Goal: Task Accomplishment & Management: Manage account settings

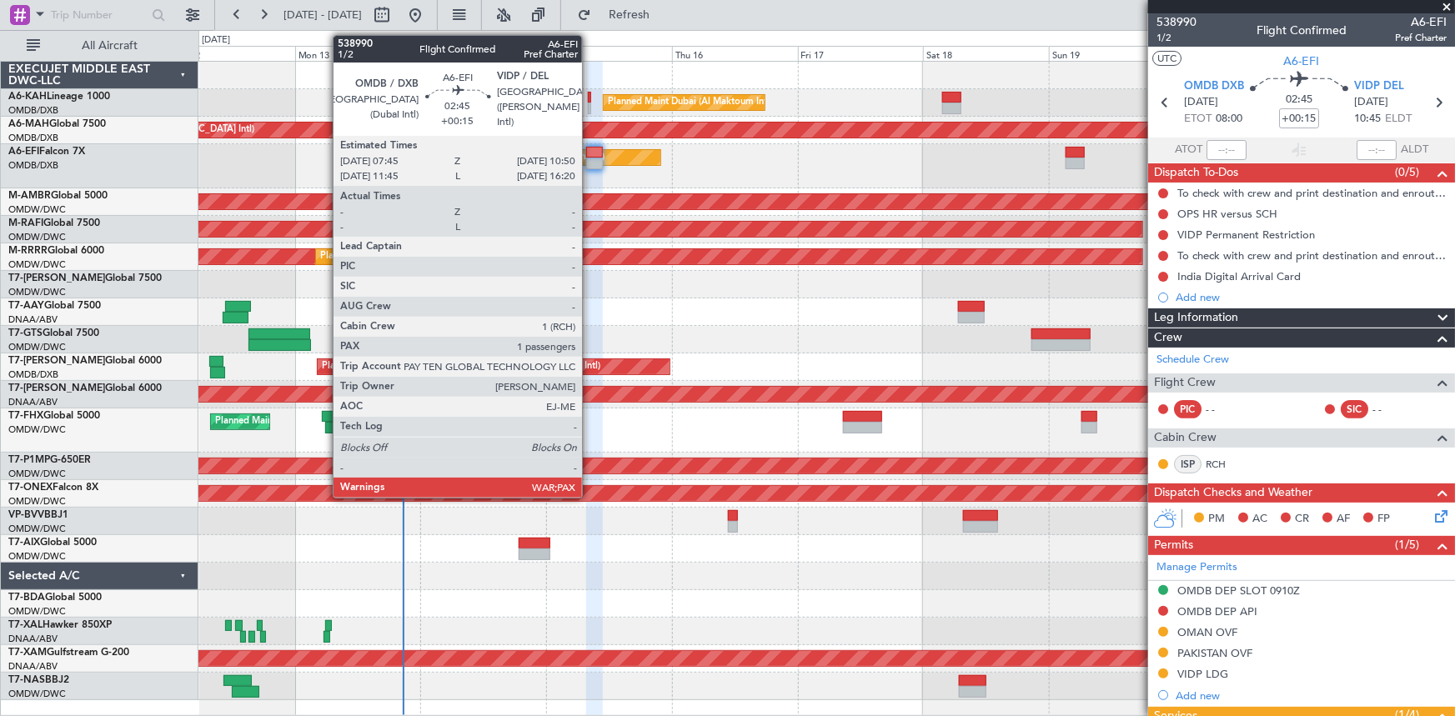
click at [589, 151] on div at bounding box center [594, 153] width 17 height 12
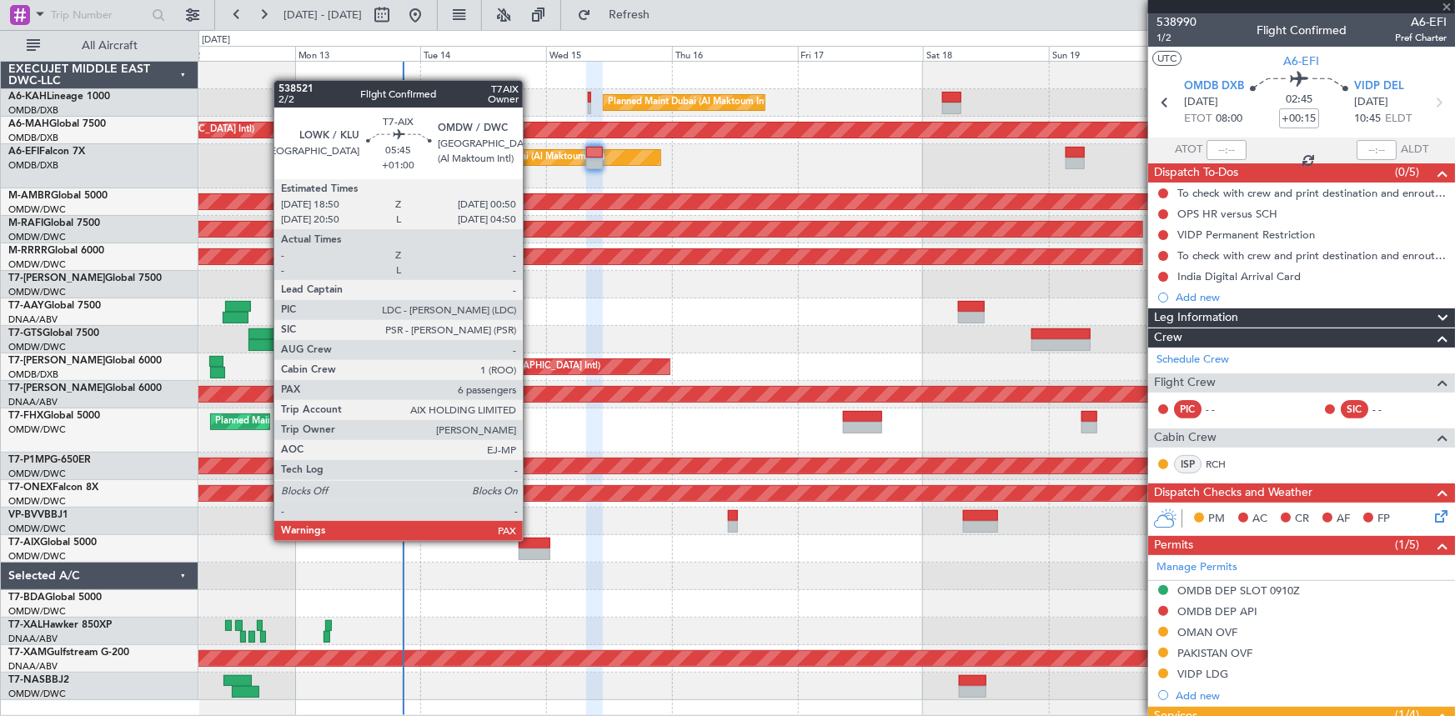
click at [530, 539] on div at bounding box center [534, 544] width 32 height 12
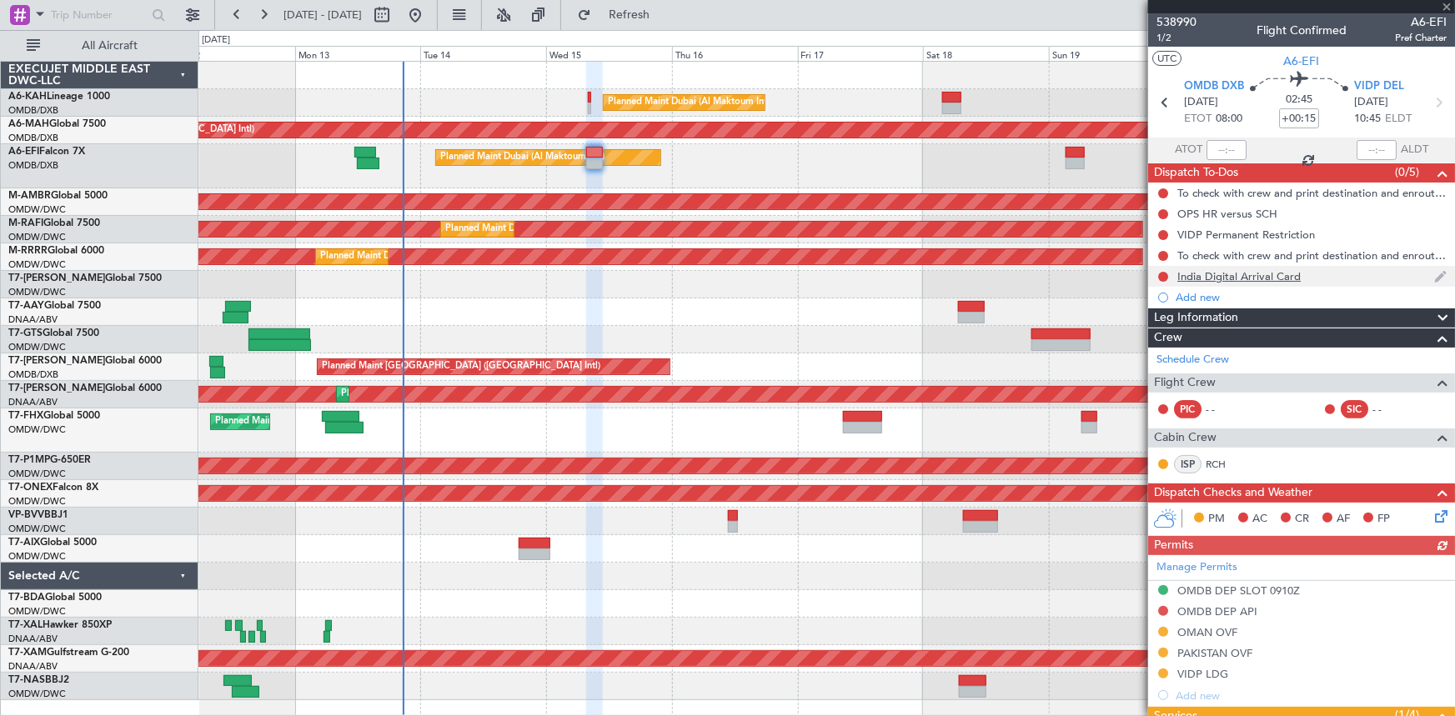
type input "+01:00"
type input "6"
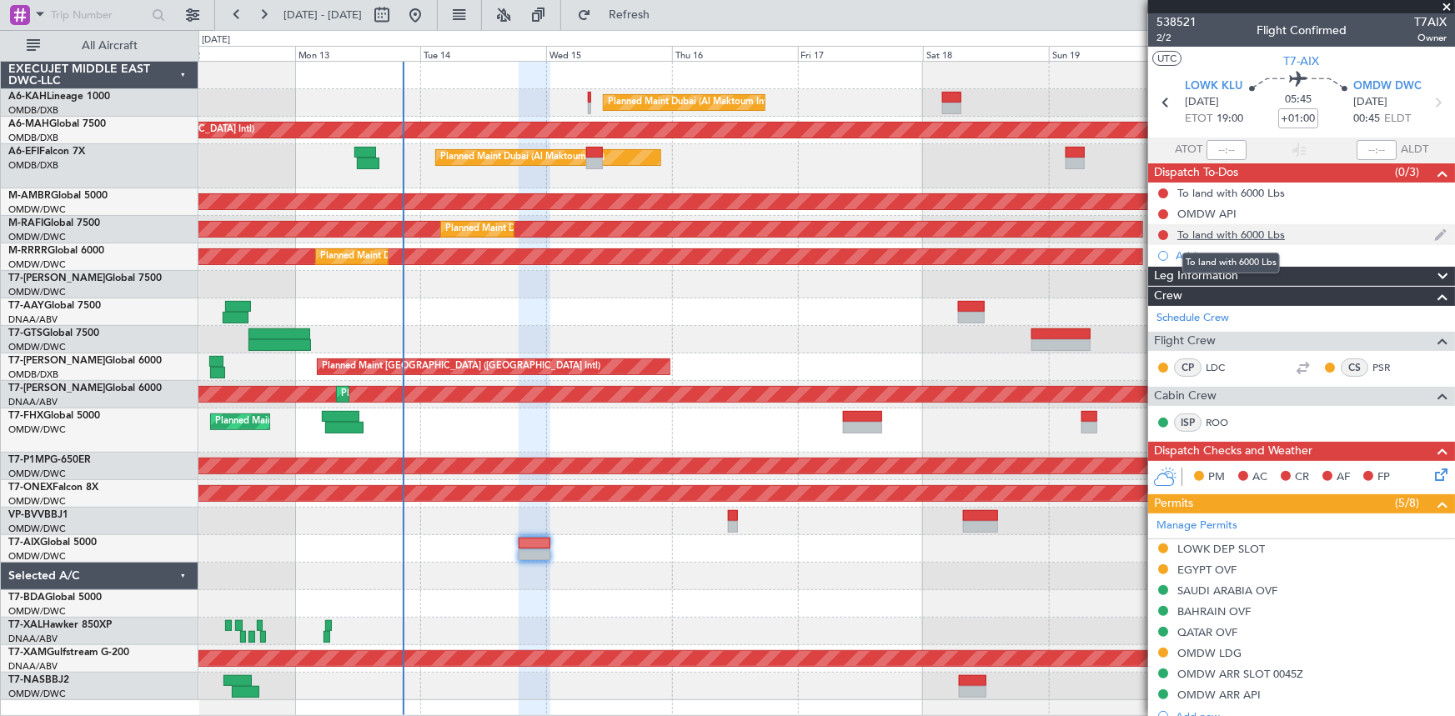
click at [1197, 232] on div "To land with 6000 Lbs" at bounding box center [1231, 235] width 108 height 14
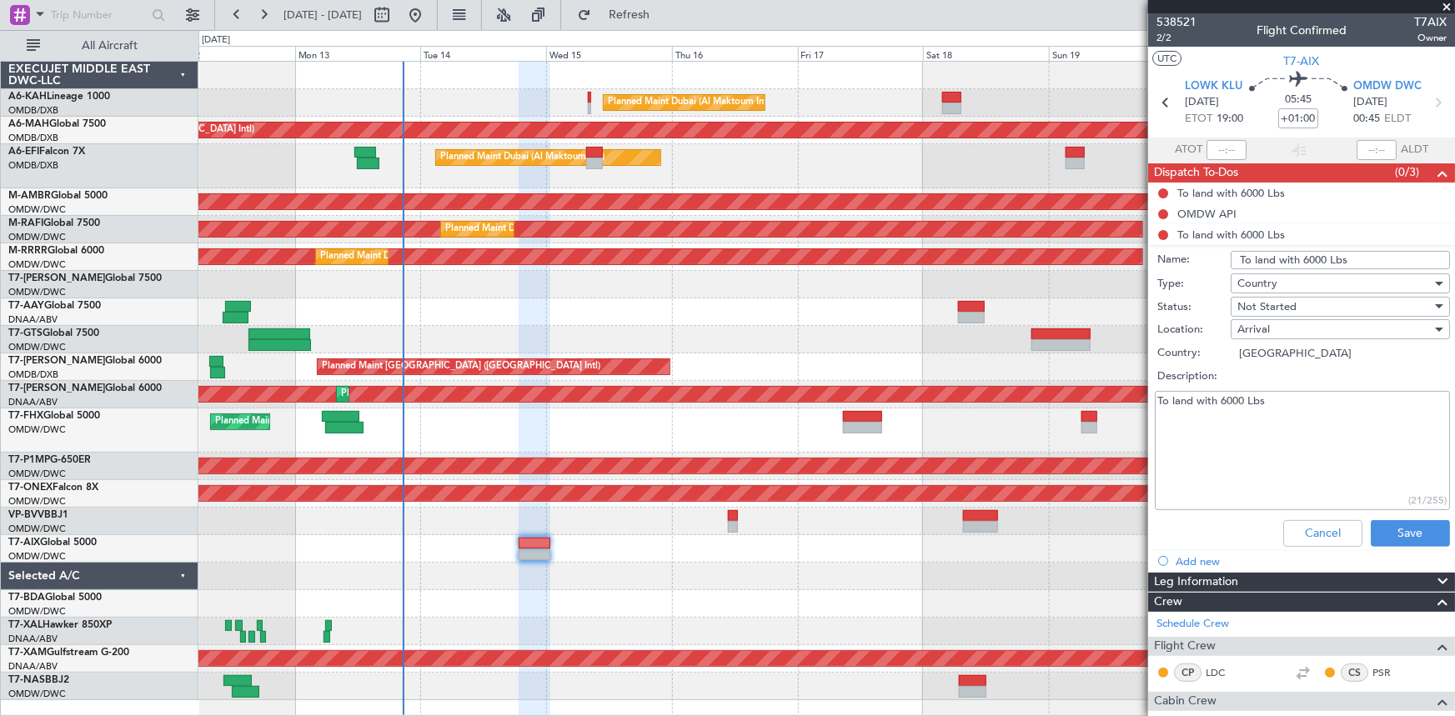
drag, startPoint x: 1371, startPoint y: 258, endPoint x: 653, endPoint y: 225, distance: 719.2
click at [653, 225] on fb-app "[DATE] - [DATE] Refresh Quick Links All Aircraft Planned Maint [GEOGRAPHIC_DATA…" at bounding box center [727, 364] width 1455 height 703
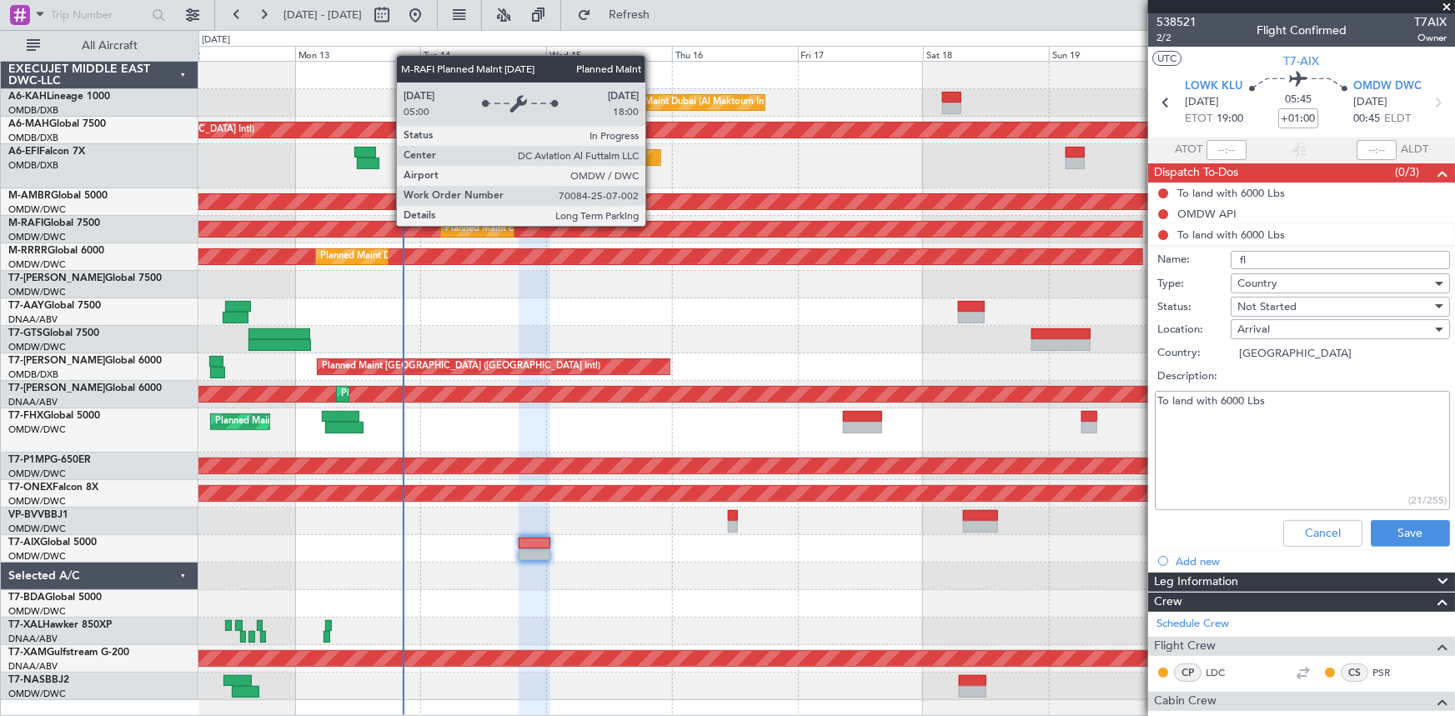
type input "f"
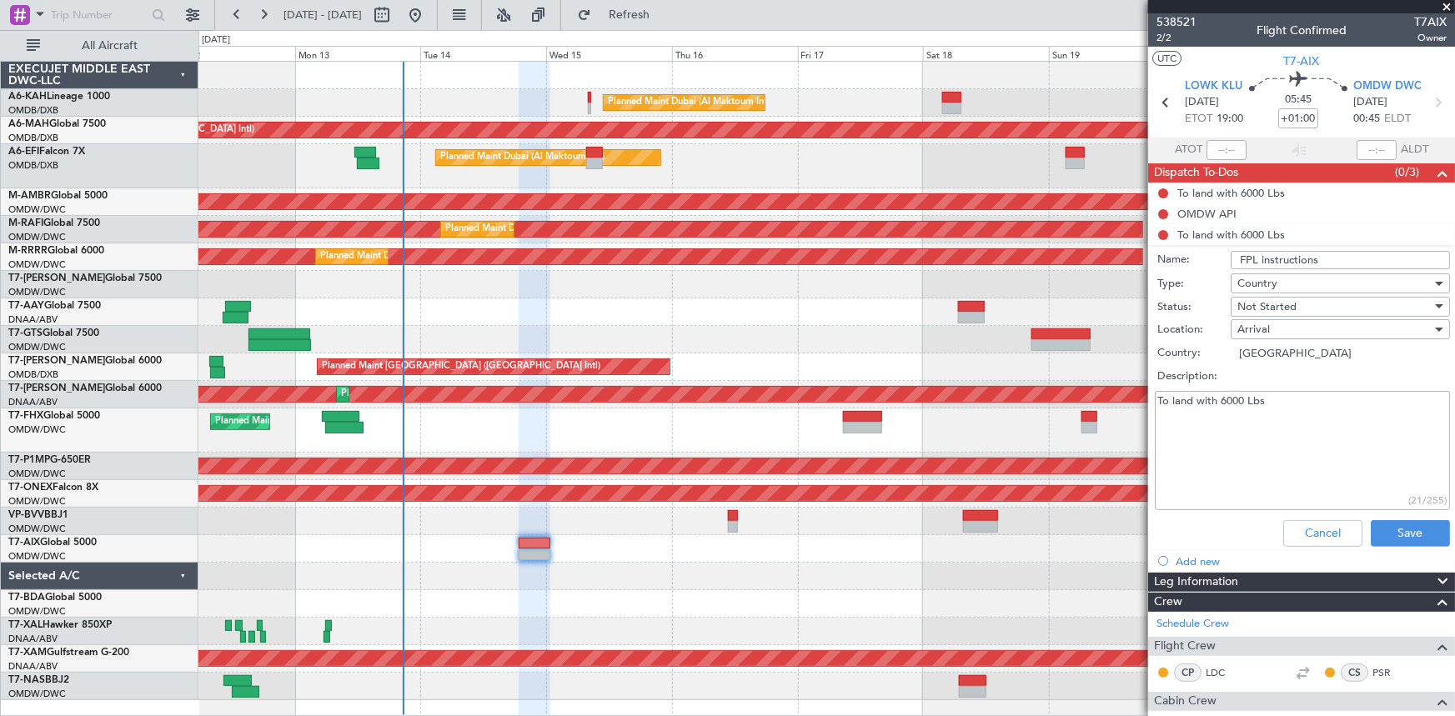
type input "FPL instructions"
click at [1159, 400] on textarea "To land with 6000 Lbs" at bounding box center [1301, 450] width 295 height 119
paste textarea "please plan FL410 for the first two hours then FL450"
drag, startPoint x: 1159, startPoint y: 400, endPoint x: 1116, endPoint y: 448, distance: 64.4
click at [1154, 404] on div "please plan FL410 for the first two hours then FL450 To land with 6000 Lbs (74/…" at bounding box center [1300, 451] width 323 height 126
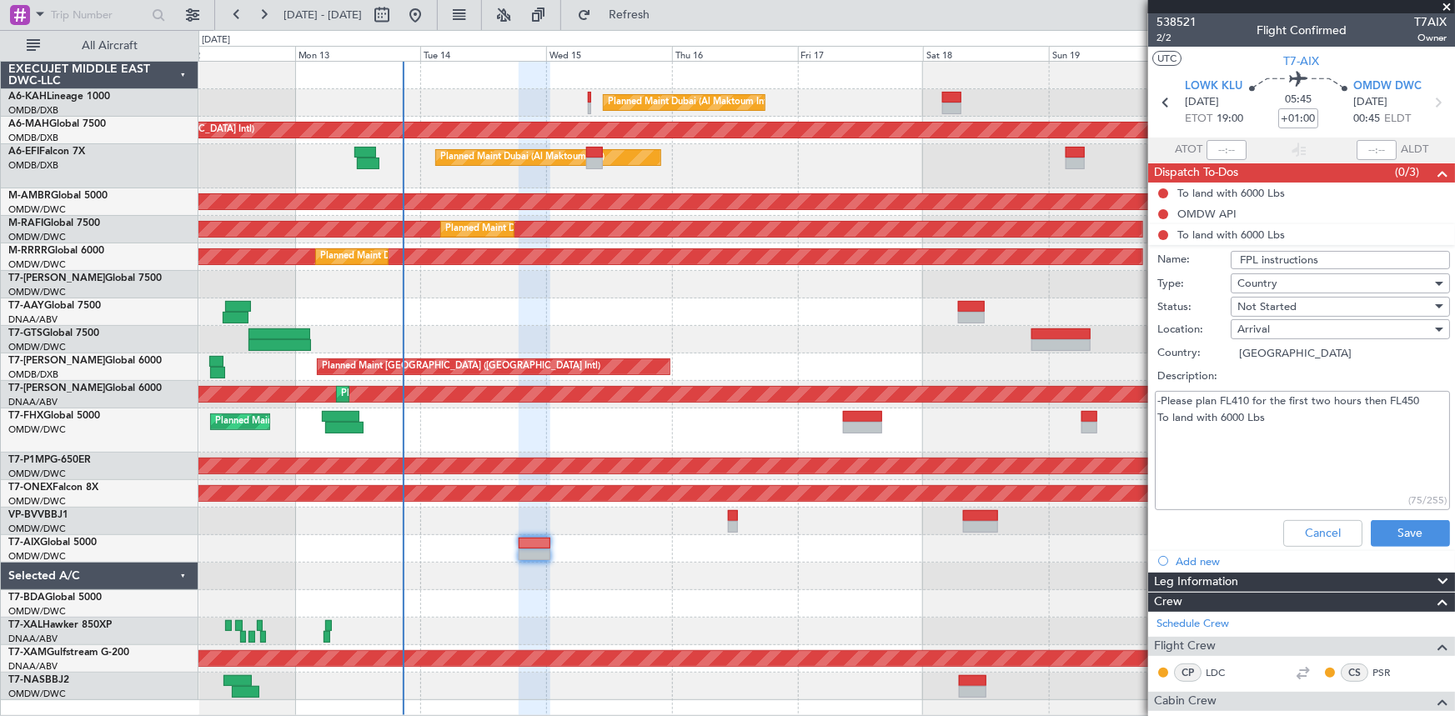
drag, startPoint x: 1157, startPoint y: 415, endPoint x: 1119, endPoint y: 457, distance: 56.6
click at [1155, 418] on textarea "-Please plan FL410 for the first two hours then FL450 To land with 6000 Lbs" at bounding box center [1301, 450] width 295 height 119
type textarea "-Please plan FL410 for the first two hours then FL450 -To land with 6000 Lbs"
click at [1400, 532] on button "Save" at bounding box center [1409, 533] width 79 height 27
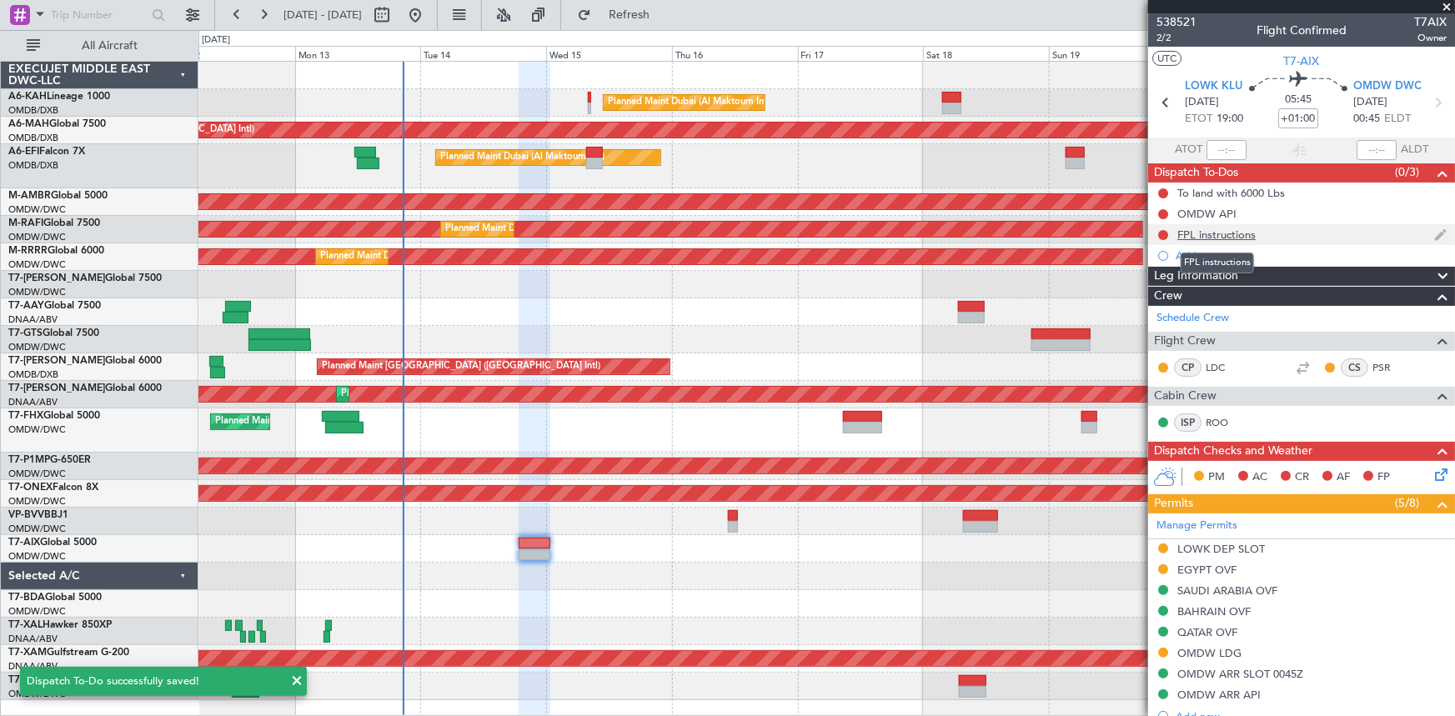
click at [1230, 236] on div "FPL instructions" at bounding box center [1216, 235] width 78 height 14
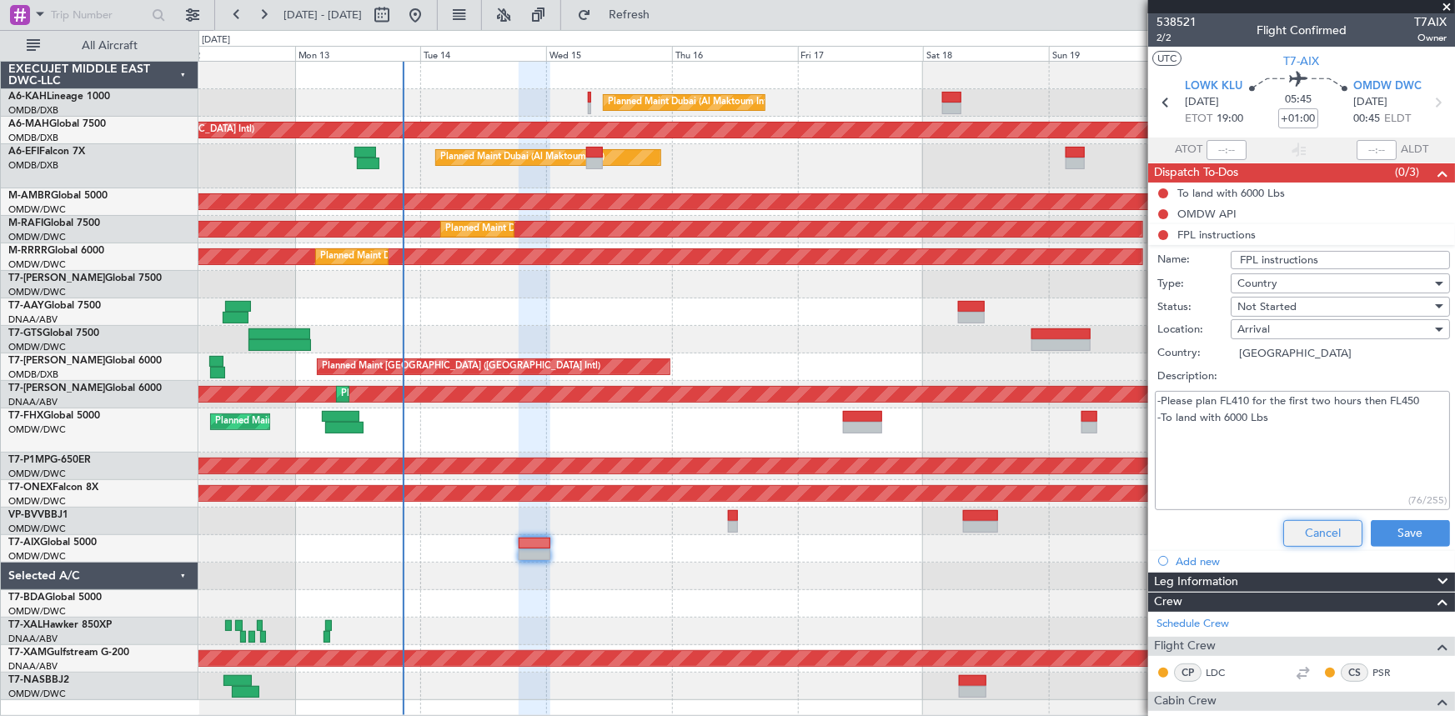
click at [1311, 533] on button "Cancel" at bounding box center [1322, 533] width 79 height 27
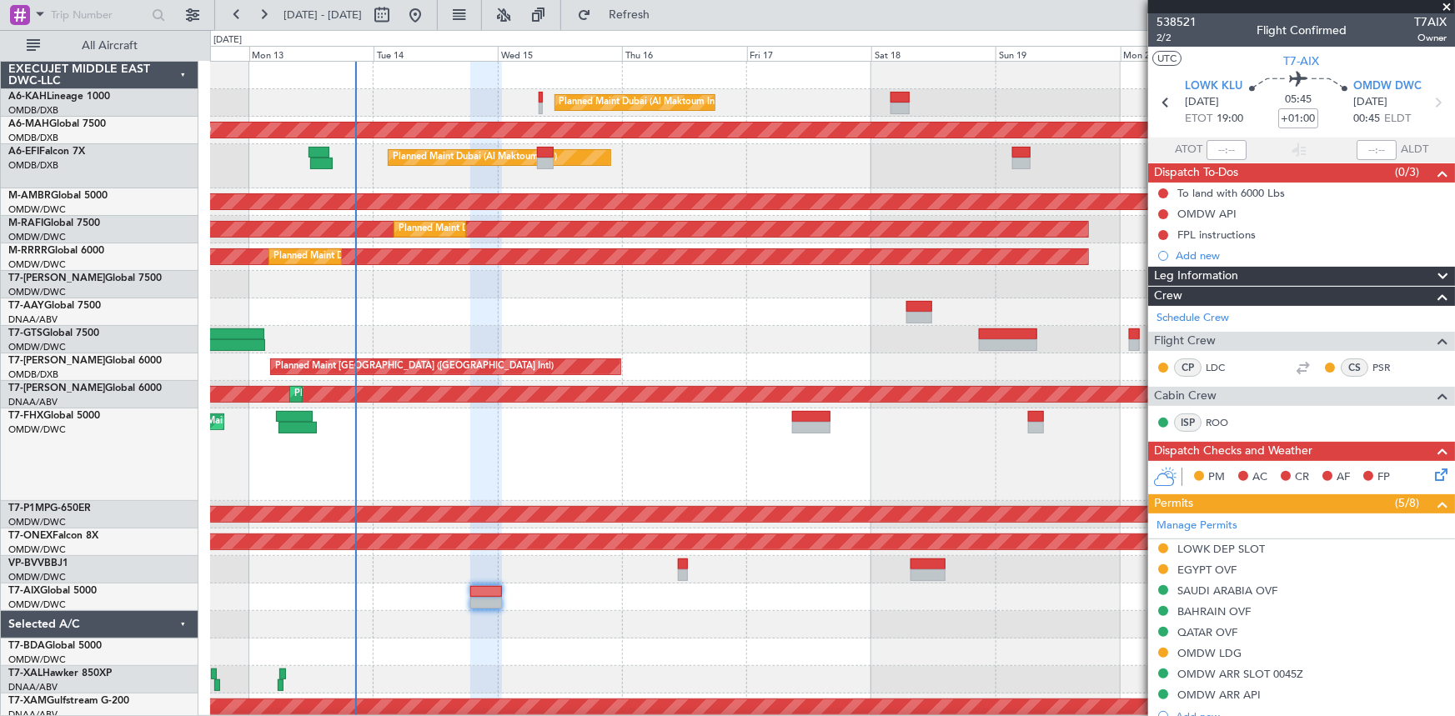
click at [932, 163] on div "Planned Maint Dubai (Al Maktoum Intl) AOG Maint [GEOGRAPHIC_DATA] (Al Maktoum I…" at bounding box center [832, 166] width 1244 height 44
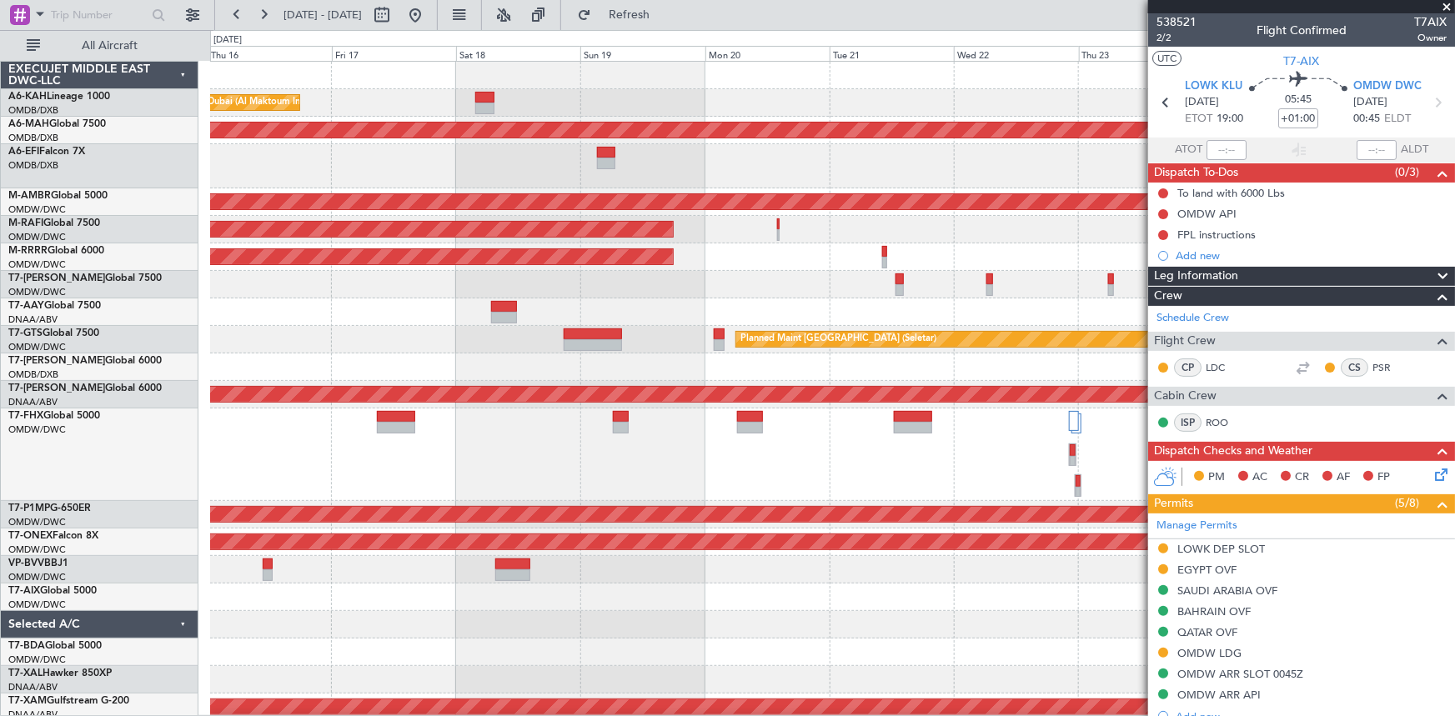
click at [363, 184] on div "Planned Maint Dubai (Al Maktoum Intl)" at bounding box center [832, 166] width 1244 height 44
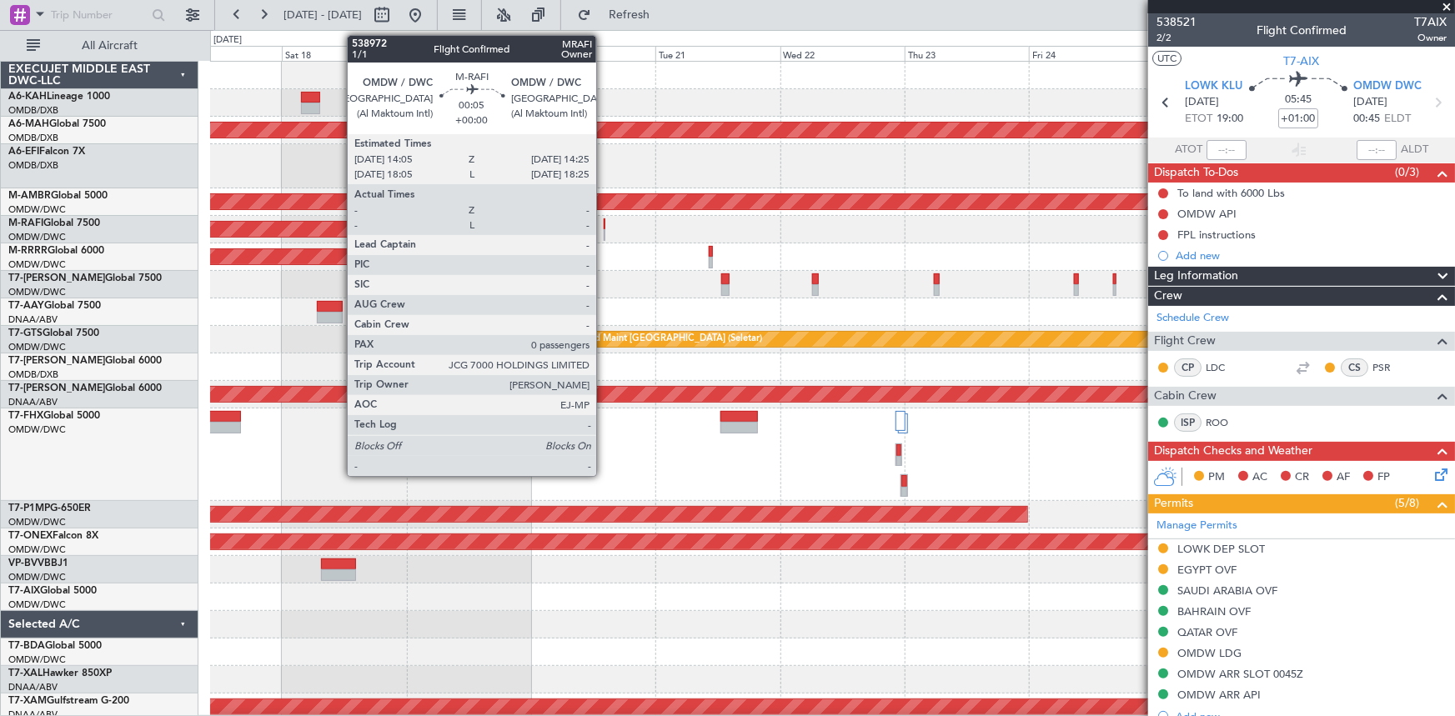
click at [603, 223] on div at bounding box center [604, 224] width 3 height 12
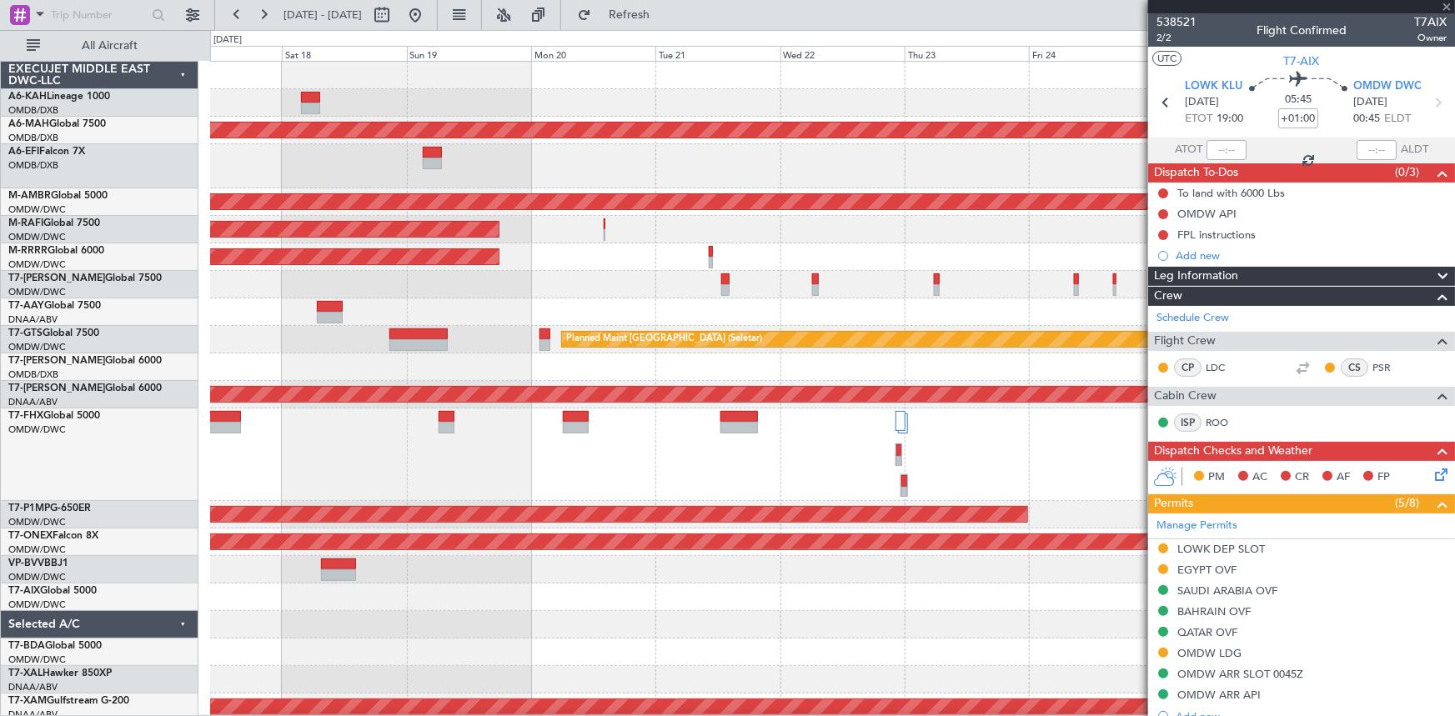
type input "0"
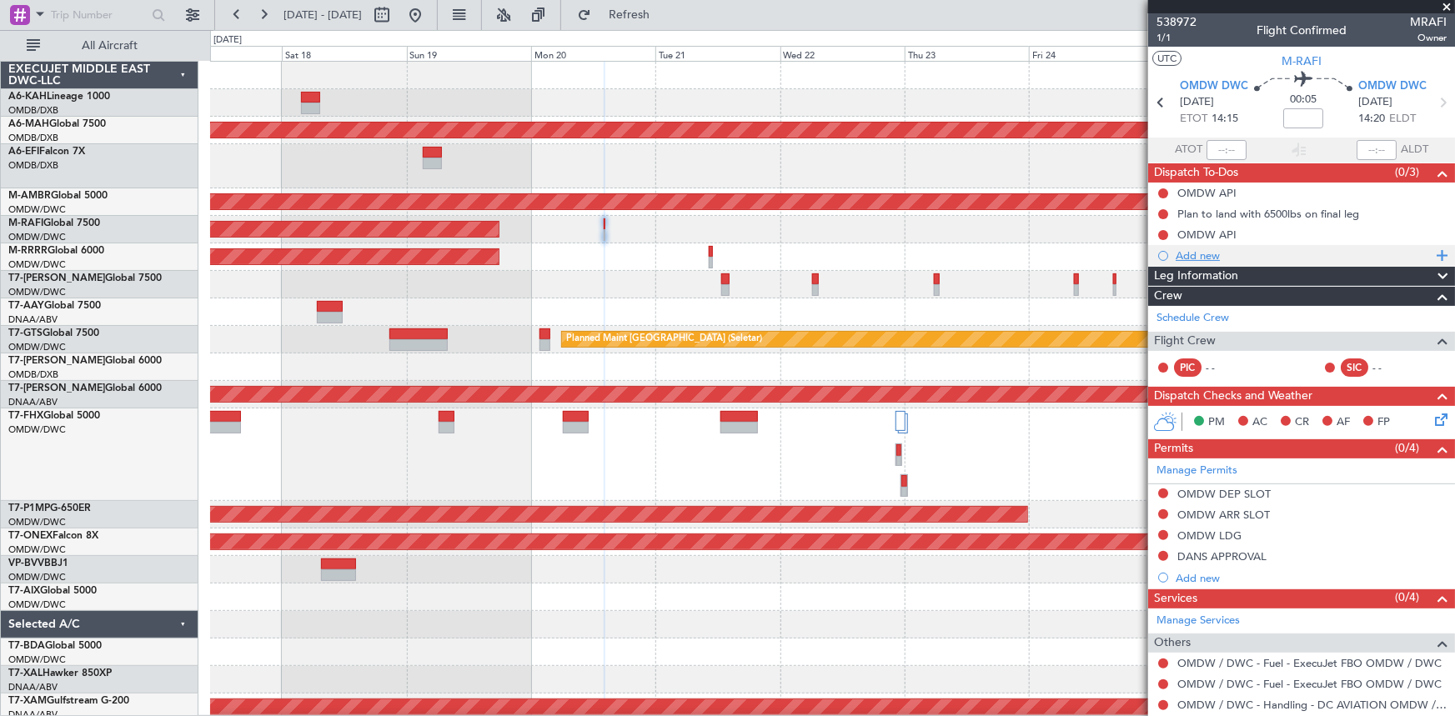
click at [1193, 253] on div "Add new" at bounding box center [1303, 255] width 256 height 14
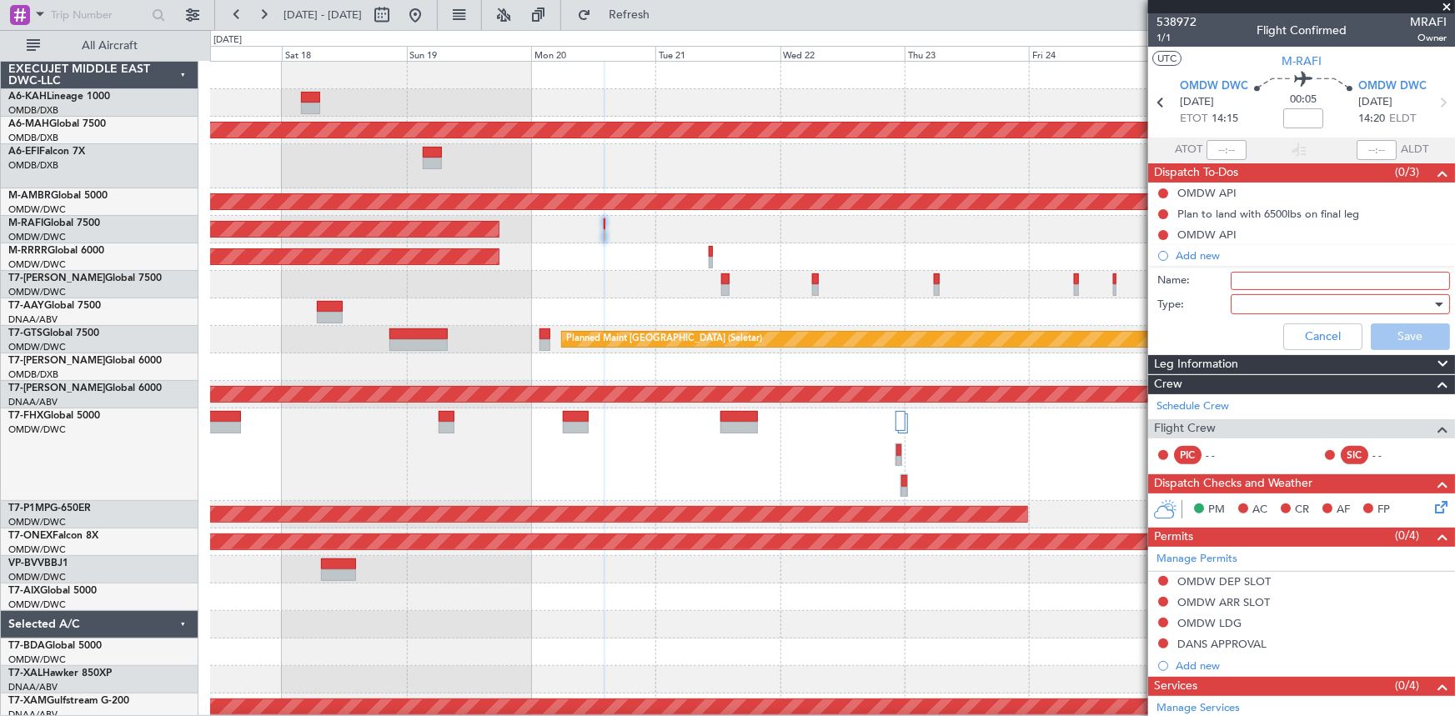
click at [1255, 278] on input "Name:" at bounding box center [1339, 281] width 219 height 18
click at [1309, 278] on input "crew Stepan" at bounding box center [1339, 281] width 219 height 18
click at [1309, 278] on input "Crew [PERSON_NAME]," at bounding box center [1339, 281] width 219 height 18
type input "Crew [PERSON_NAME]"
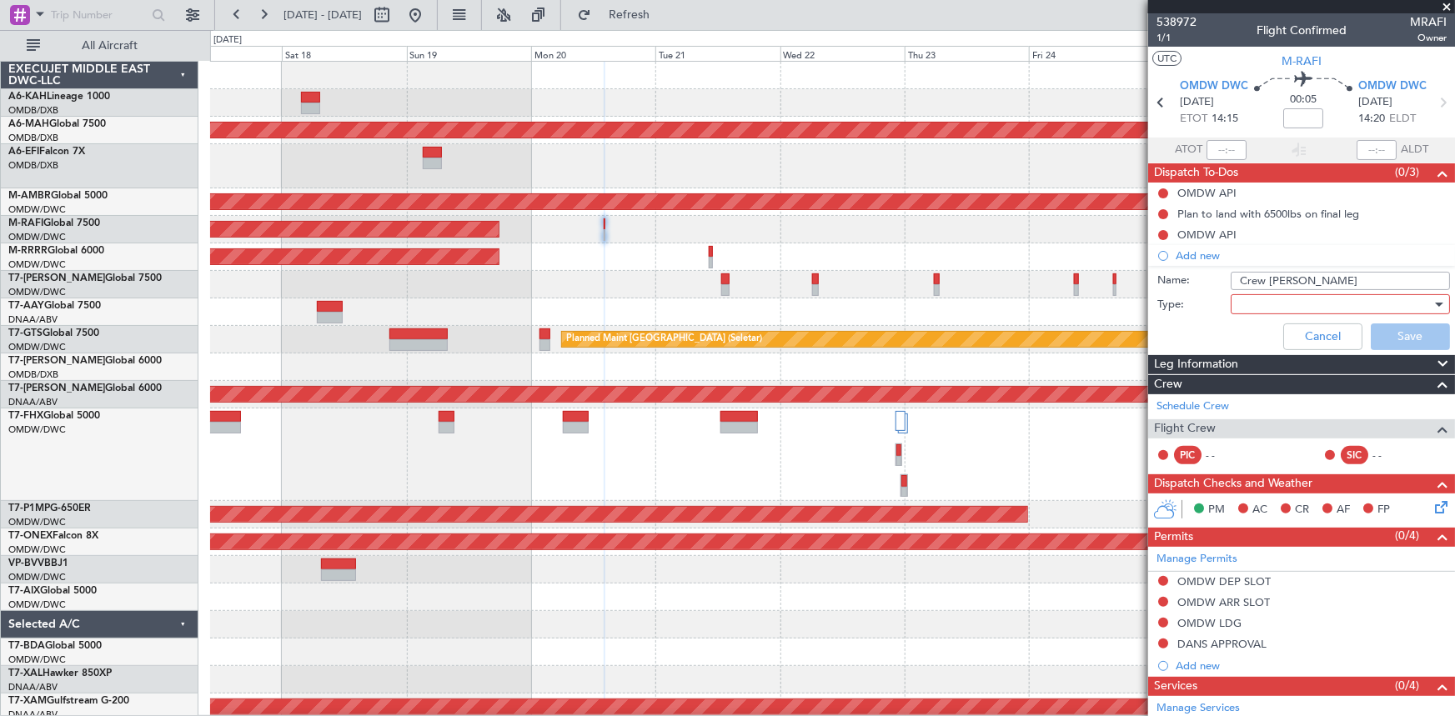
click at [1294, 296] on div at bounding box center [1334, 304] width 194 height 25
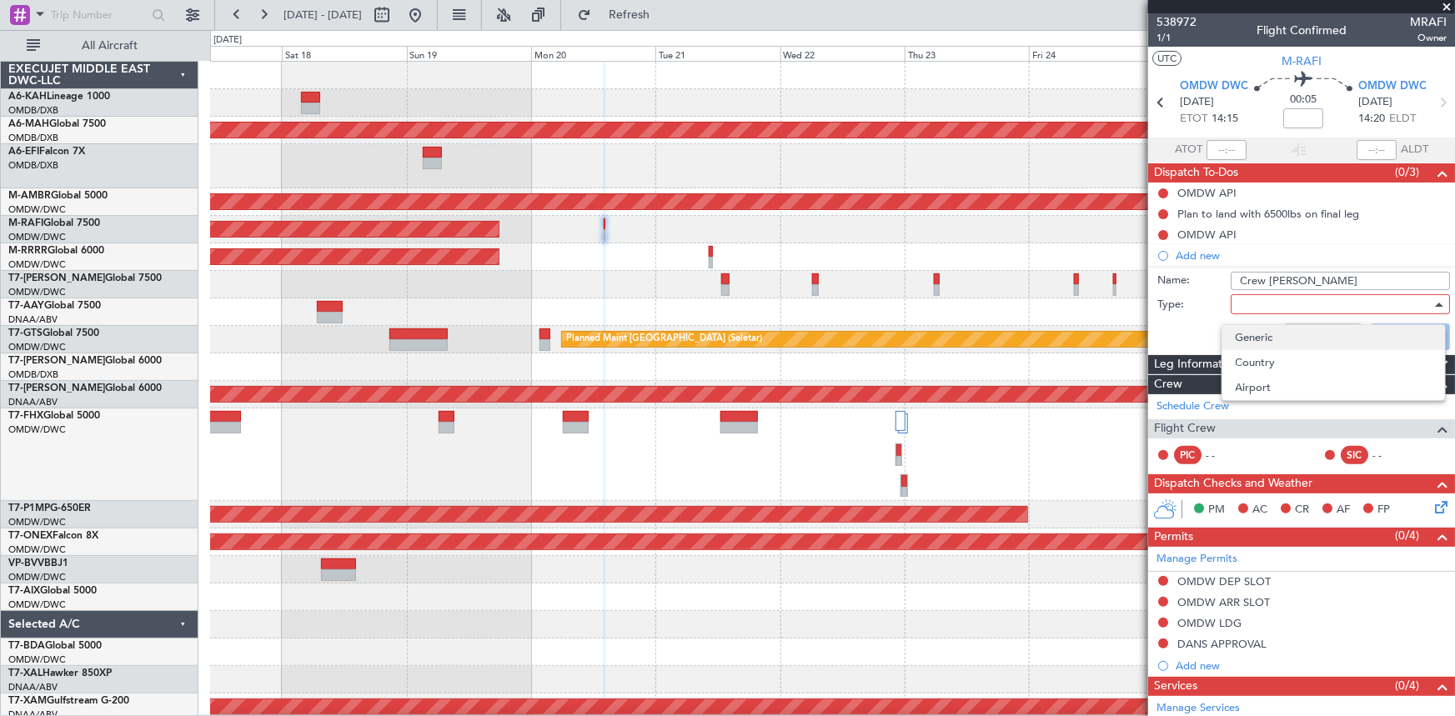
click at [1284, 337] on span "Generic" at bounding box center [1333, 337] width 196 height 25
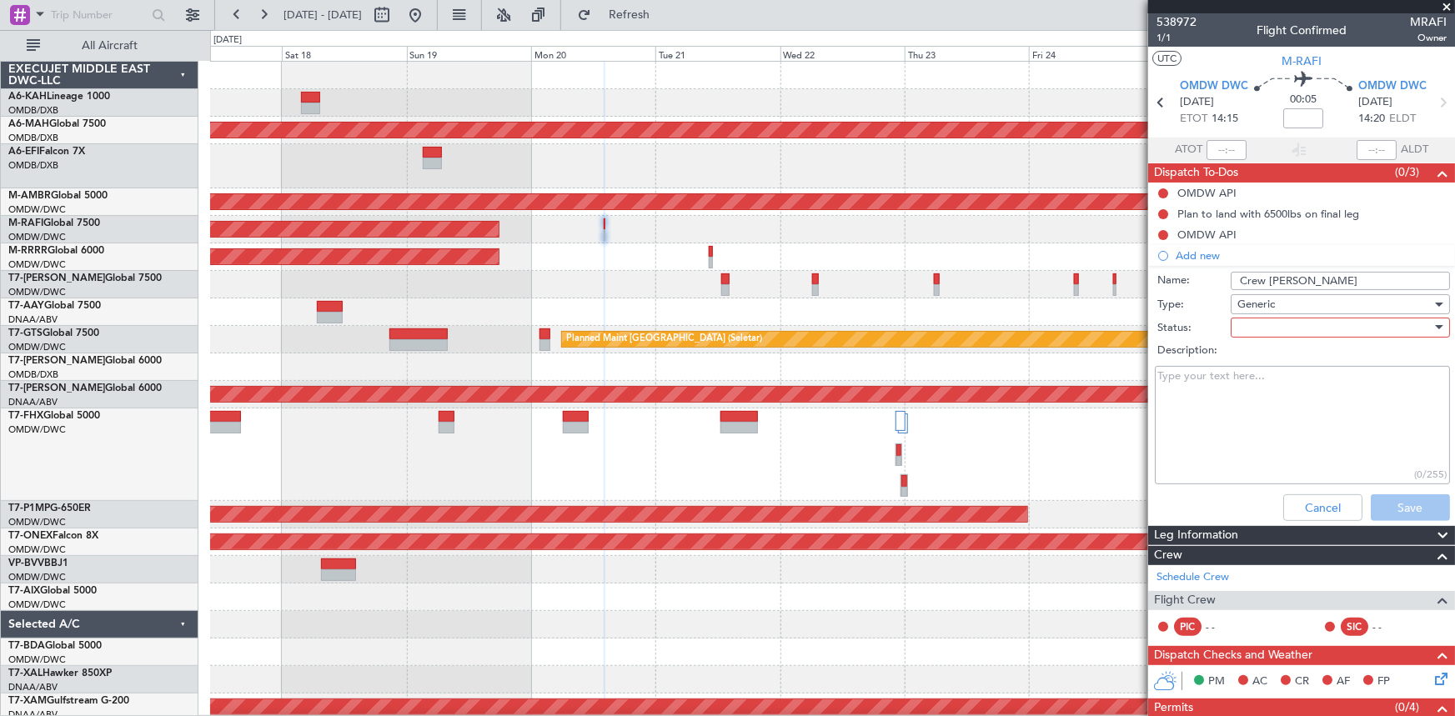
click at [1325, 326] on div at bounding box center [1334, 327] width 194 height 25
click at [1292, 350] on span "Not Started" at bounding box center [1333, 360] width 196 height 25
drag, startPoint x: 1394, startPoint y: 501, endPoint x: 1234, endPoint y: 453, distance: 166.4
click at [1392, 501] on button "Save" at bounding box center [1409, 507] width 79 height 27
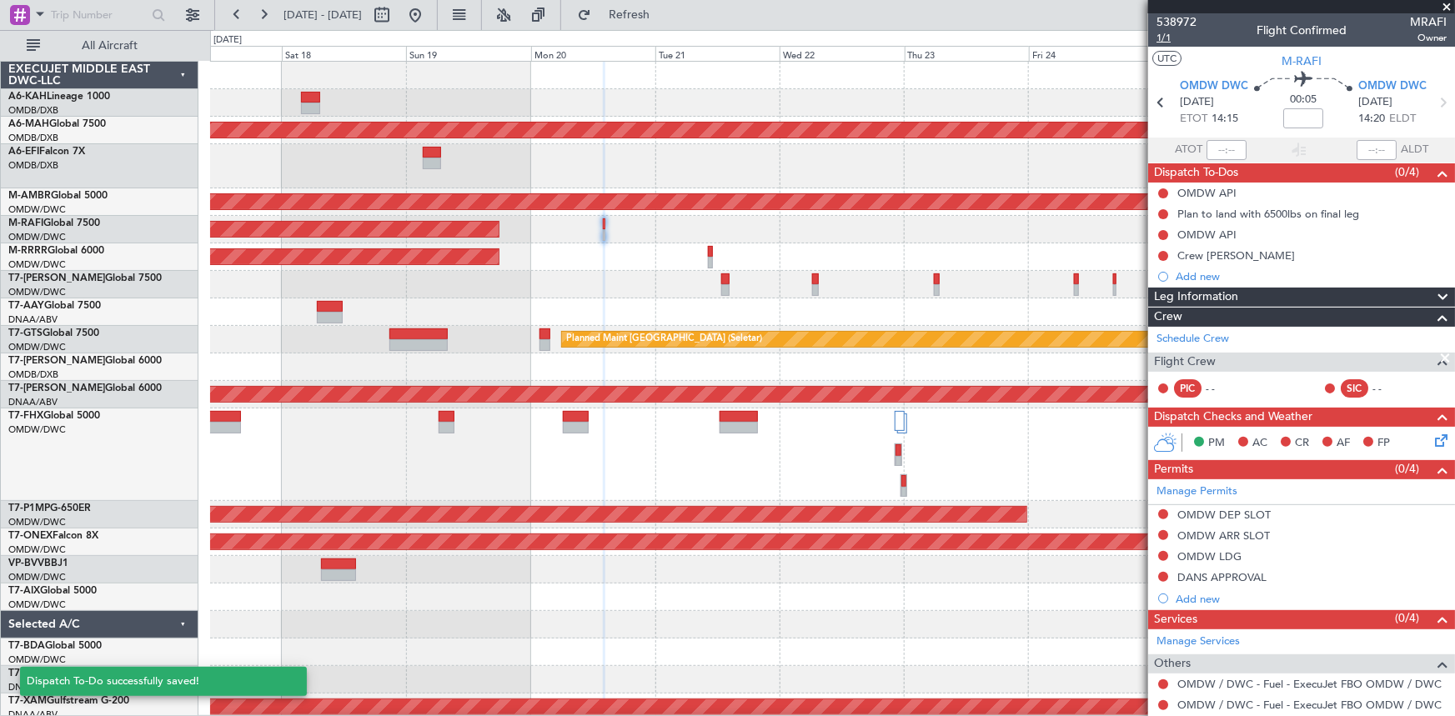
click at [1162, 38] on span "1/1" at bounding box center [1176, 38] width 40 height 14
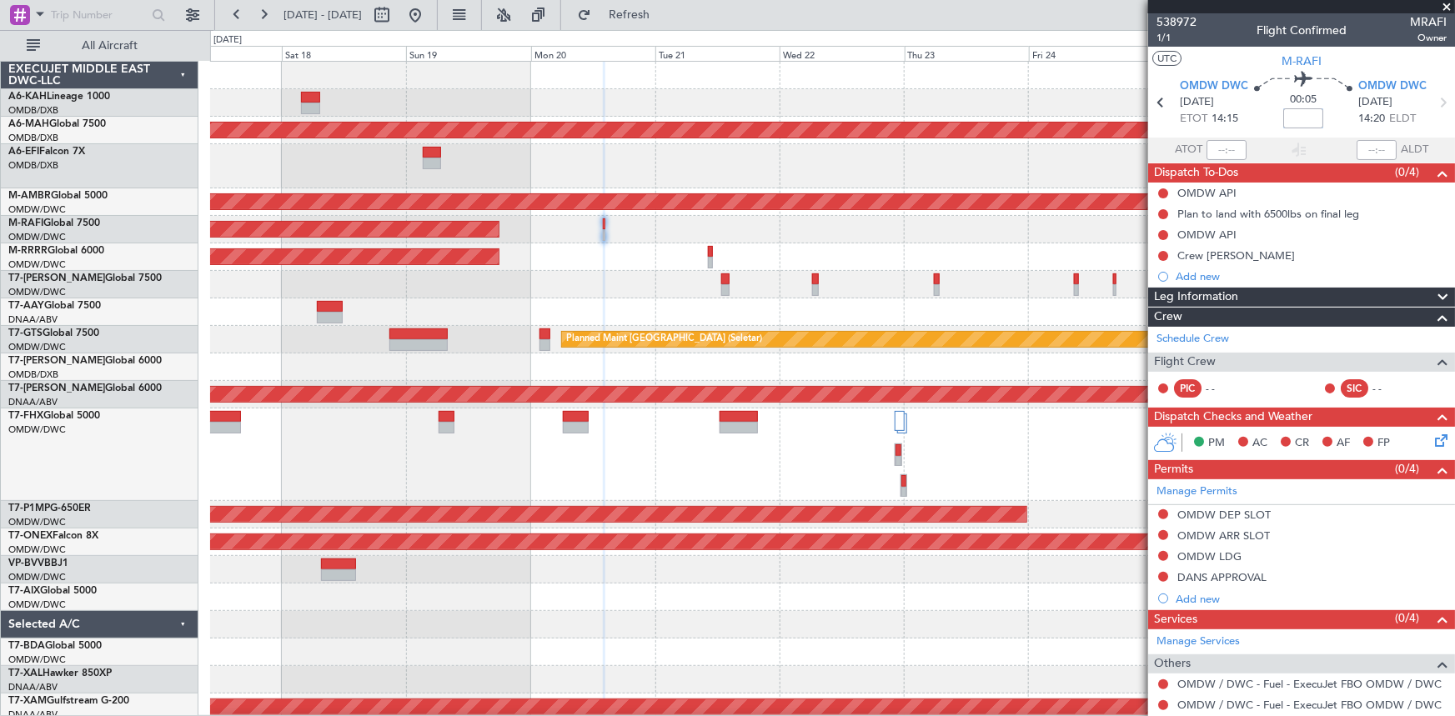
click at [1307, 115] on input at bounding box center [1303, 118] width 40 height 20
type input "+00:25"
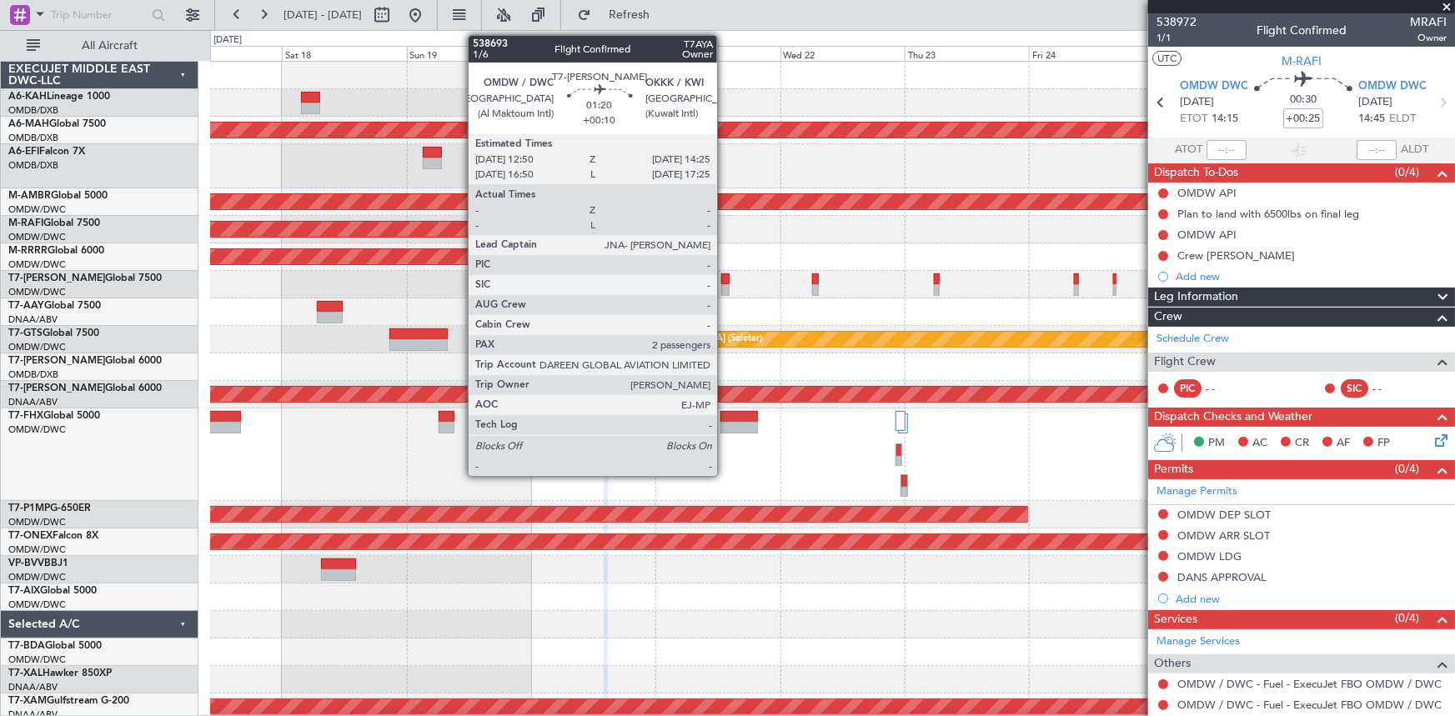
click at [724, 275] on div at bounding box center [725, 279] width 8 height 12
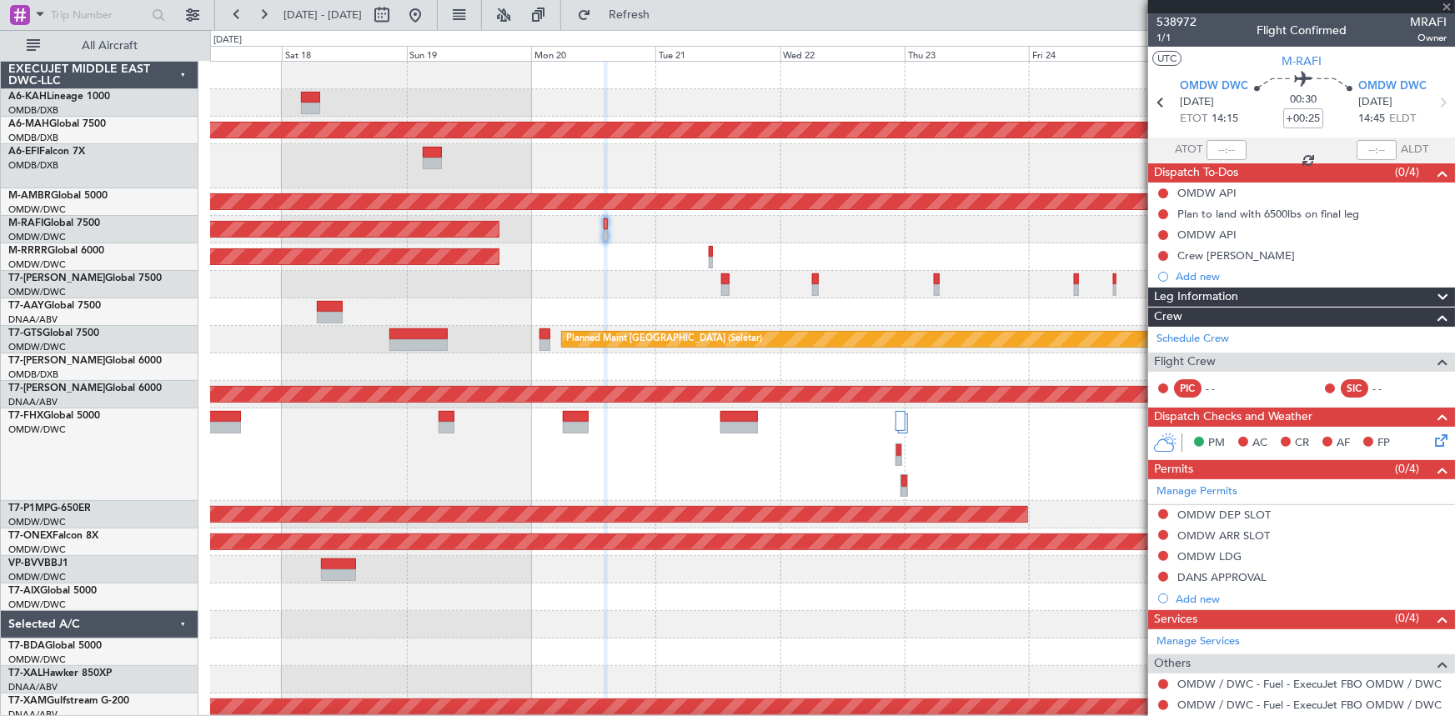
type input "+00:10"
type input "2"
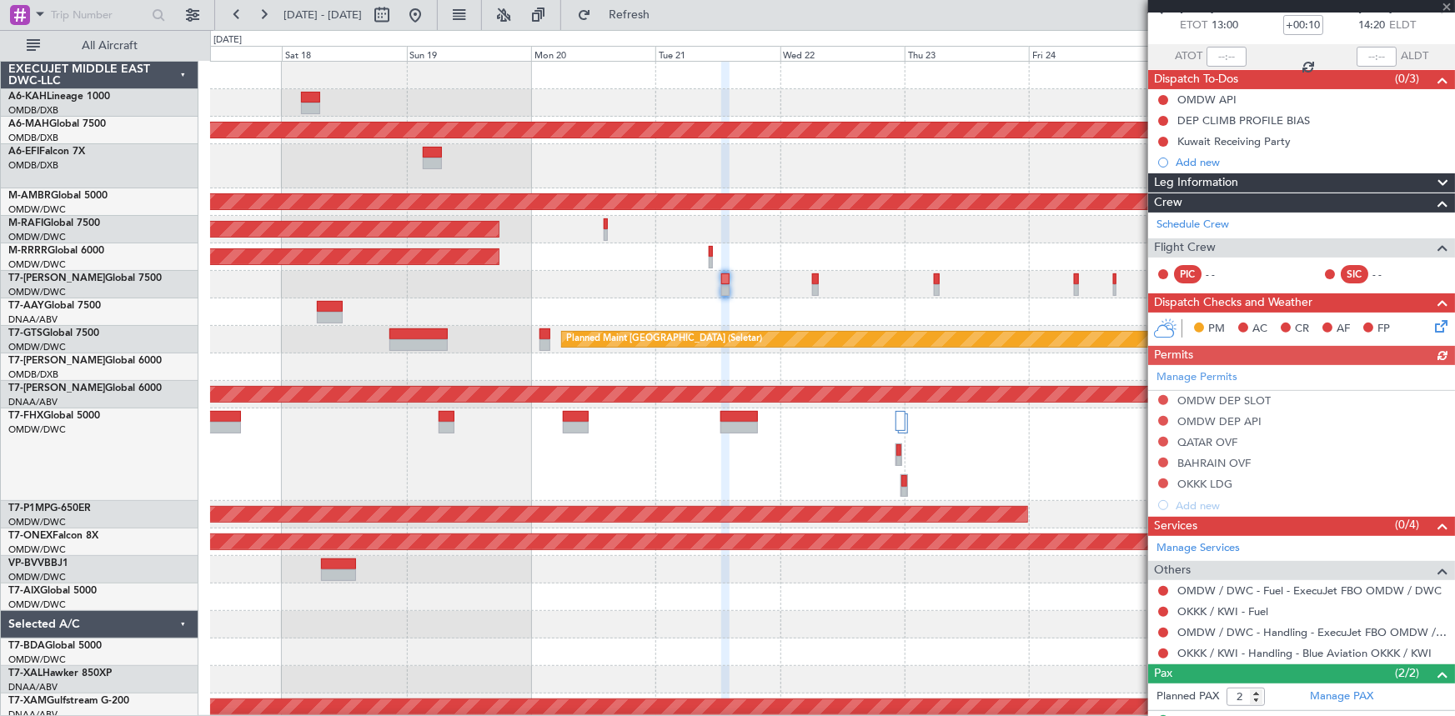
scroll to position [161, 0]
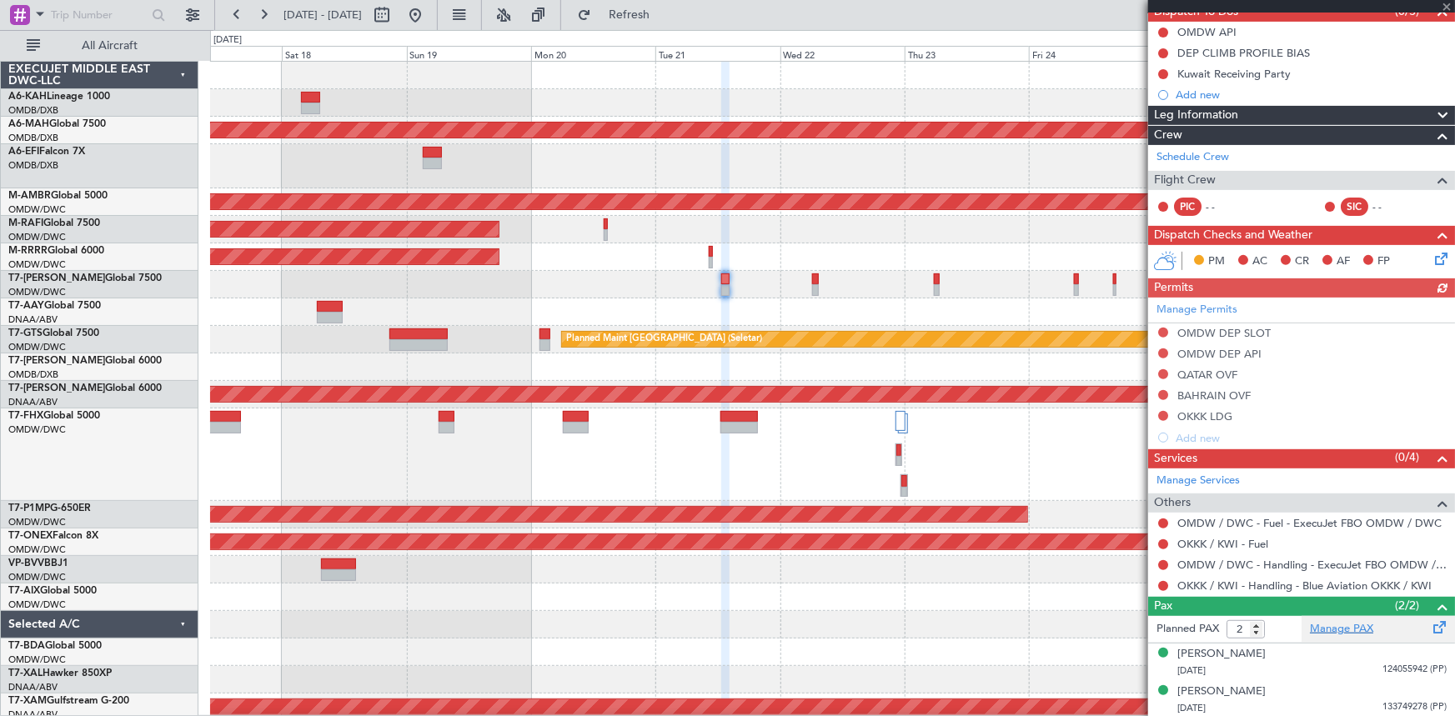
click at [1345, 628] on link "Manage PAX" at bounding box center [1340, 629] width 63 height 17
